Goal: Answer question/provide support

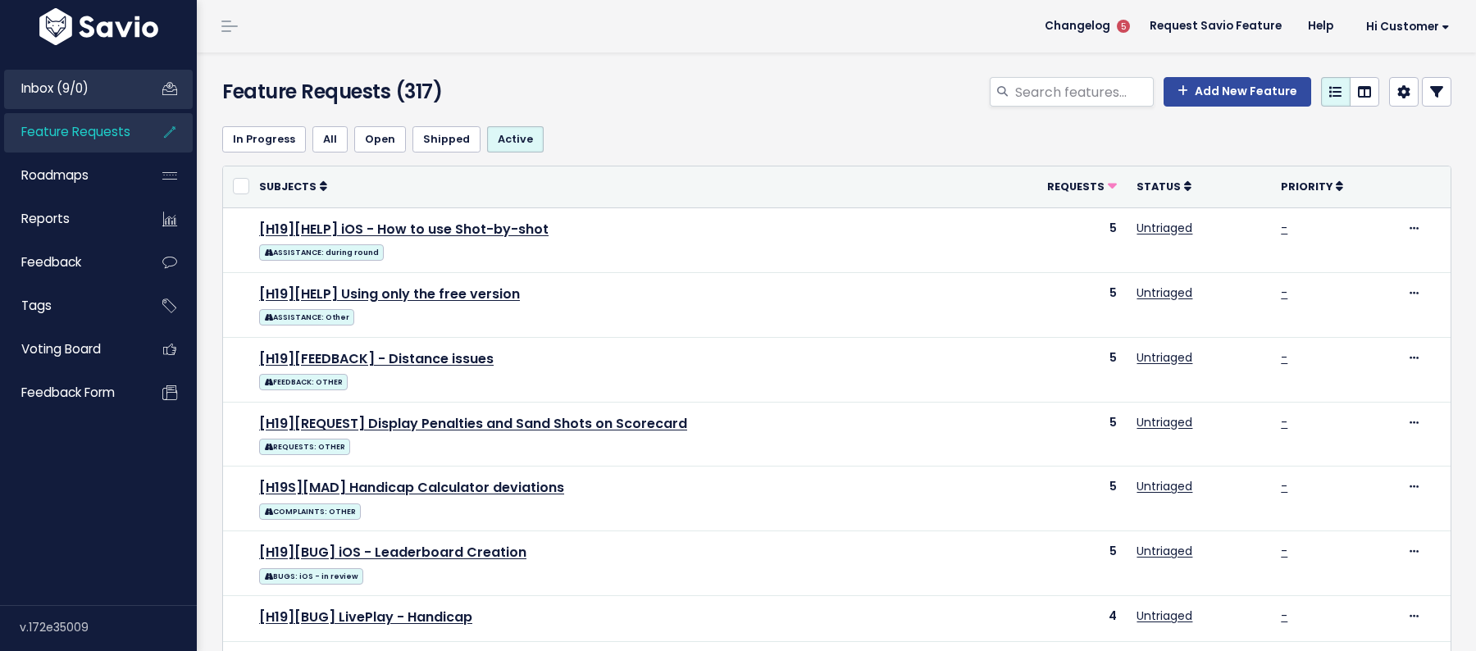
click at [135, 82] on link "Inbox (9/0)" at bounding box center [70, 89] width 132 height 38
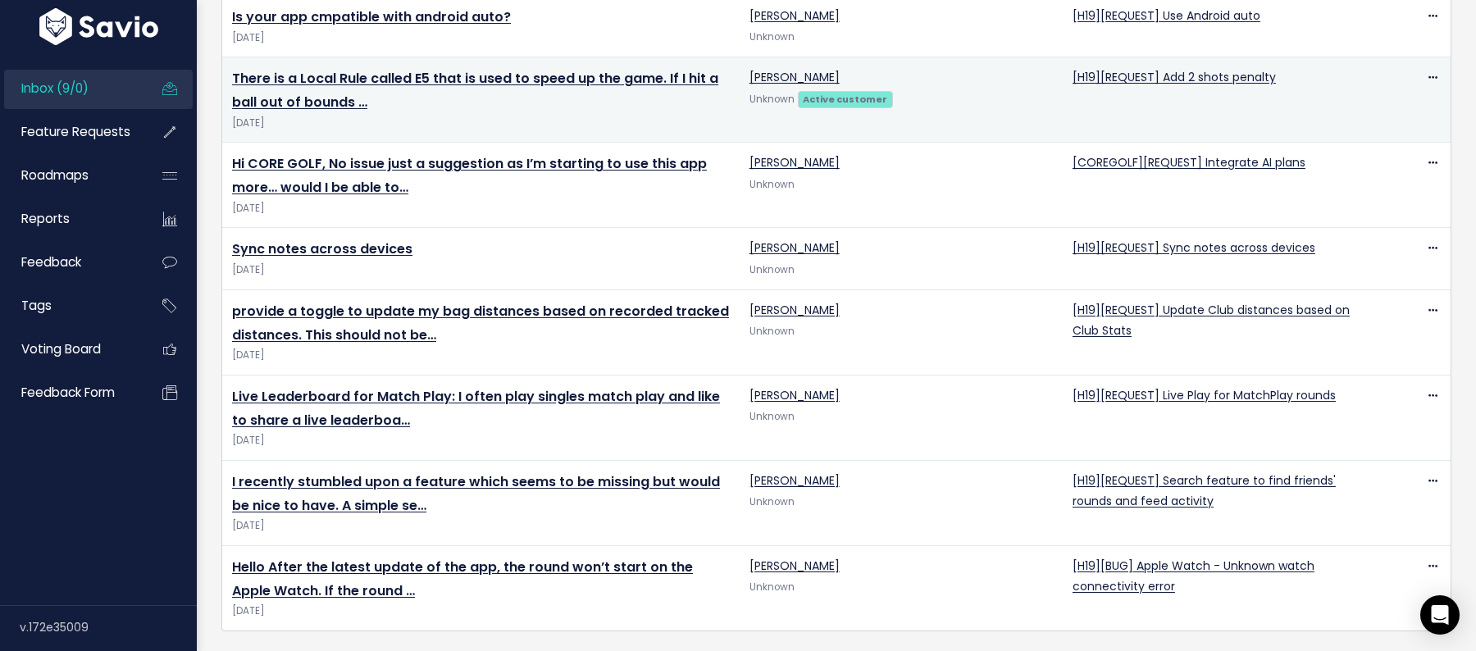
scroll to position [292, 0]
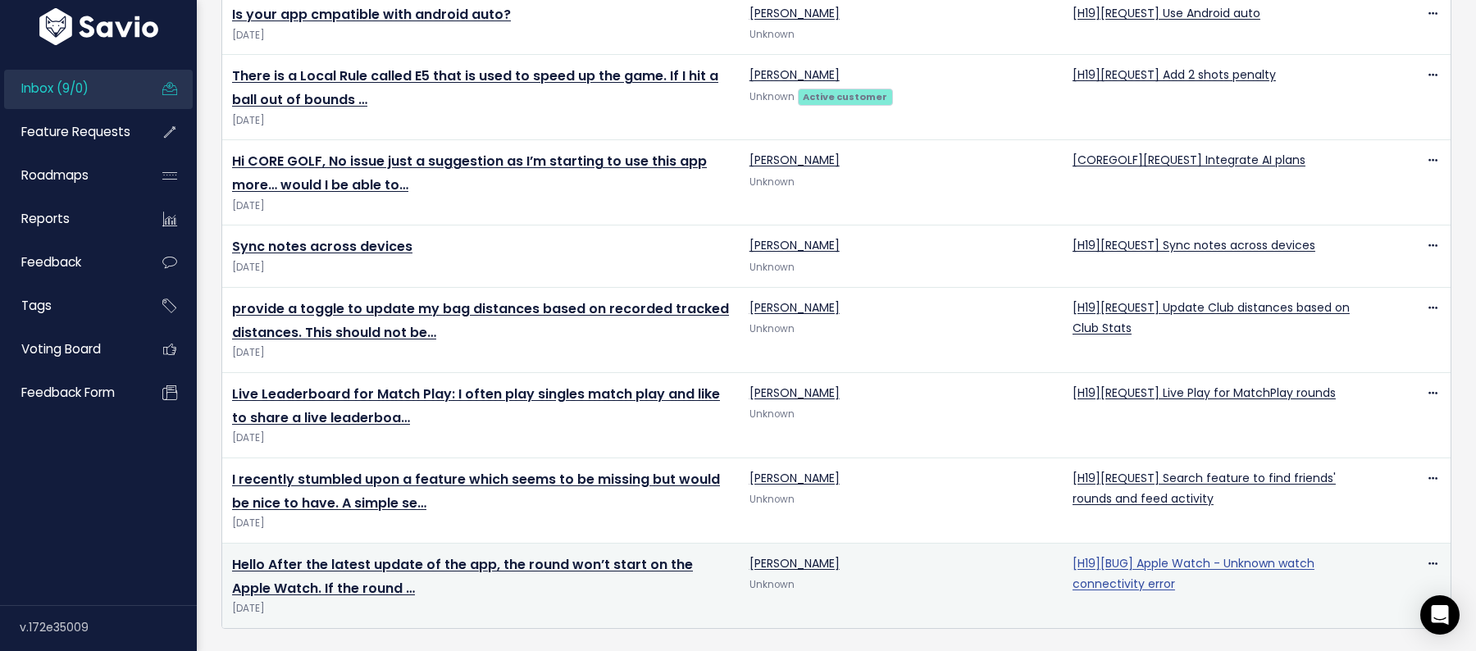
click at [1148, 576] on link "[H19][BUG] Apple Watch - Unknown watch connectivity error" at bounding box center [1194, 573] width 242 height 37
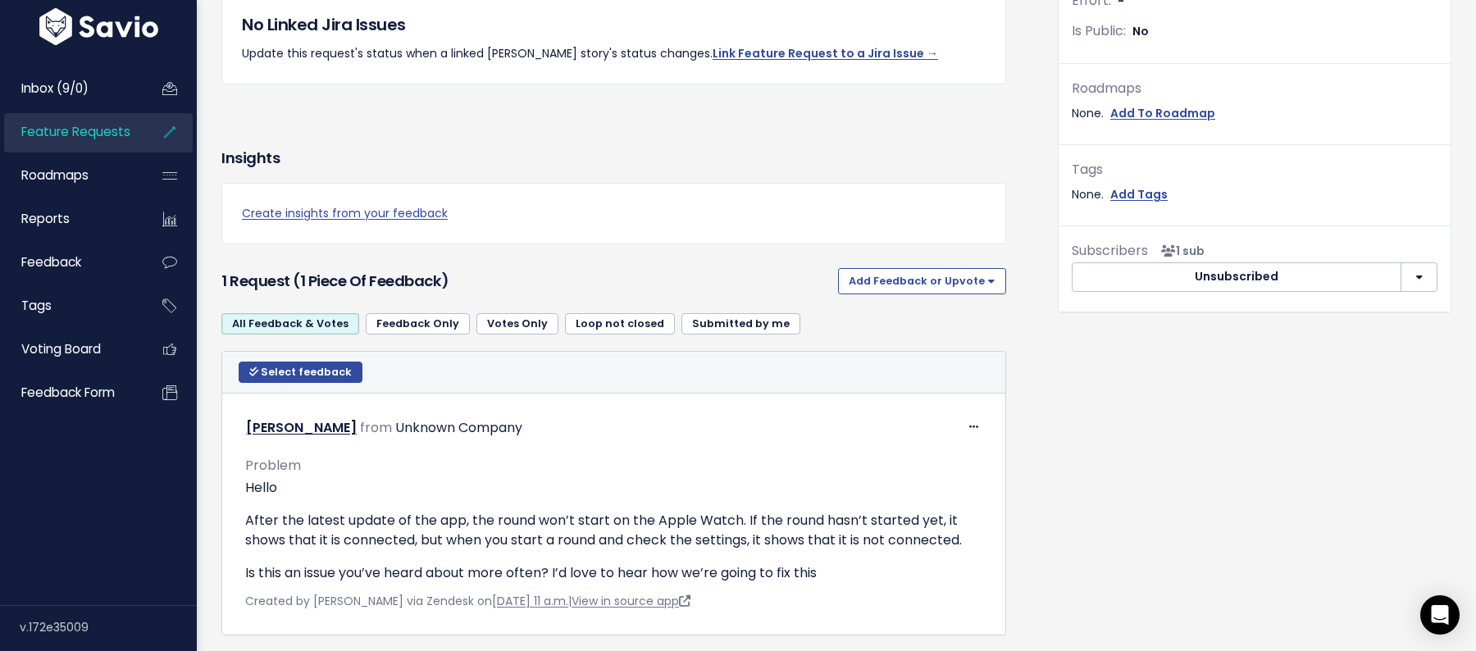
scroll to position [552, 0]
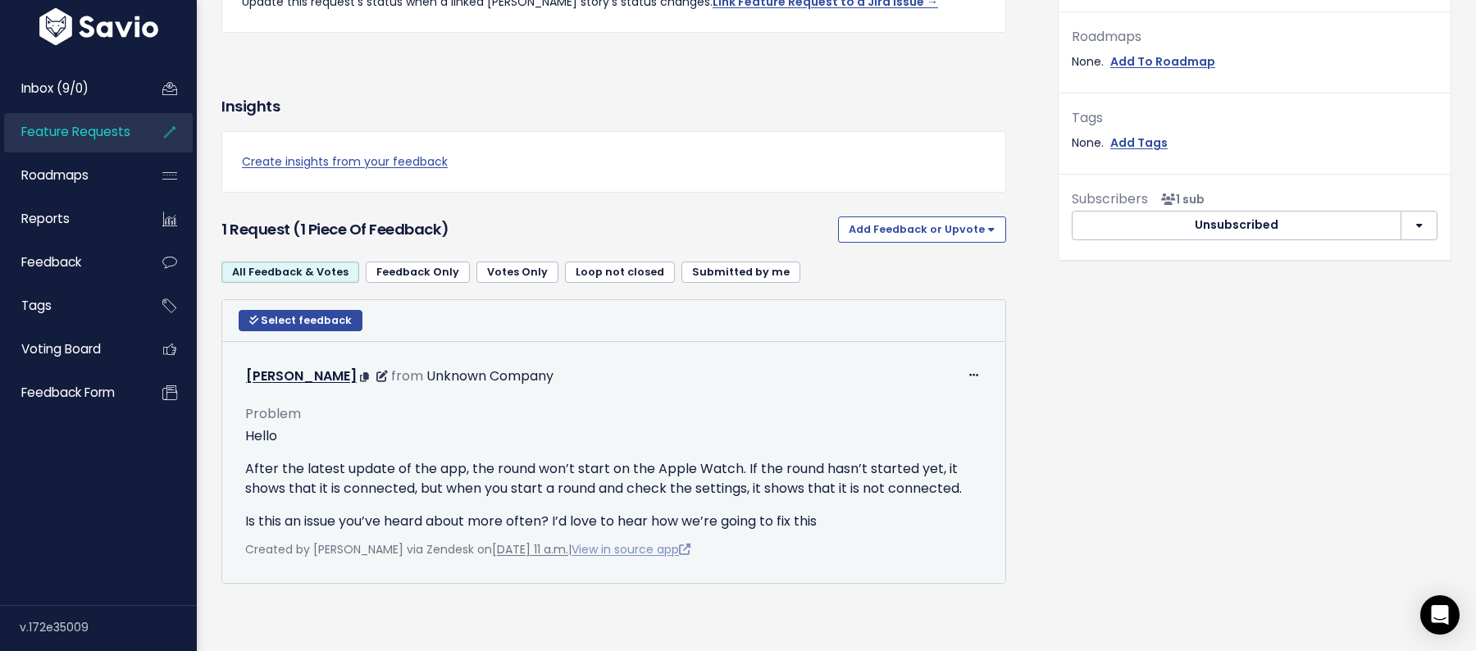
click at [672, 541] on link "View in source app" at bounding box center [631, 549] width 119 height 16
